Goal: Task Accomplishment & Management: Complete application form

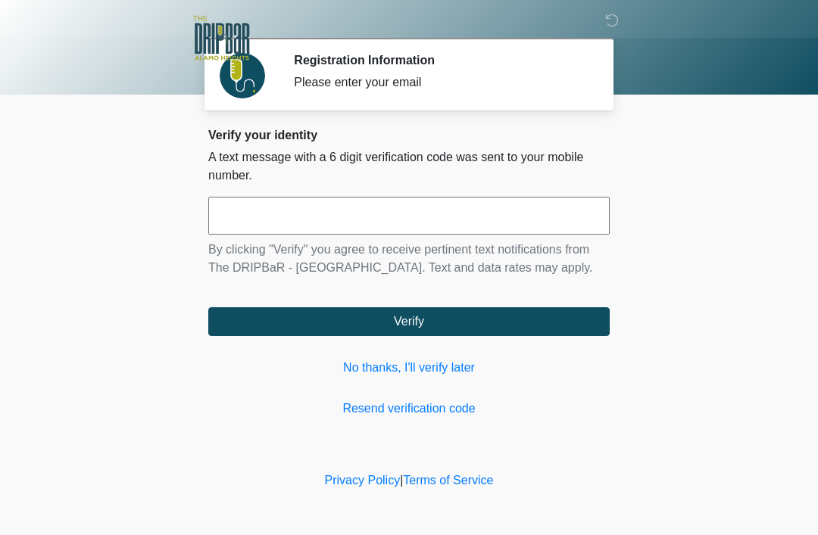
click at [302, 221] on input "text" at bounding box center [408, 216] width 401 height 38
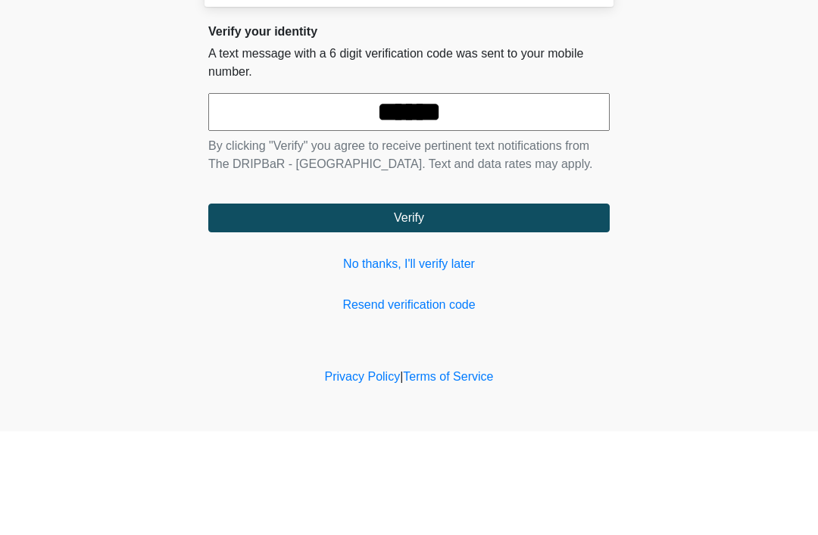
type input "******"
click at [413, 307] on button "Verify" at bounding box center [408, 321] width 401 height 29
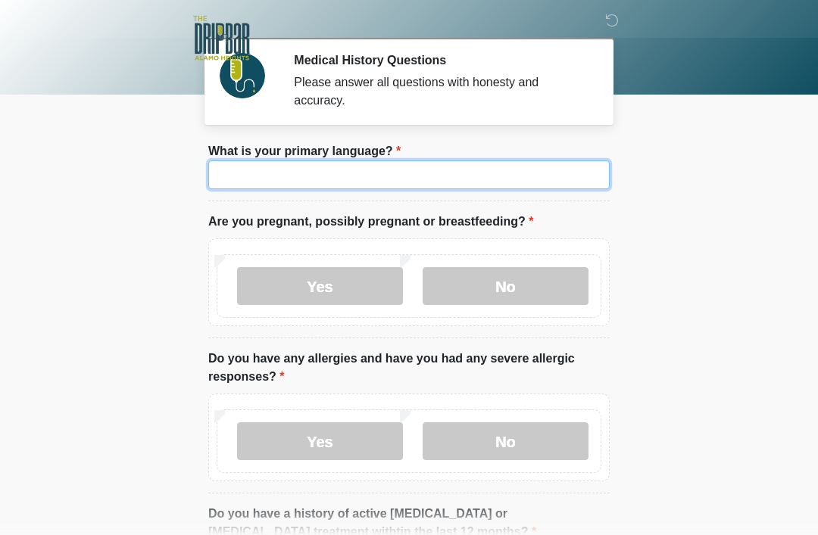
click at [410, 179] on input "What is your primary language?" at bounding box center [408, 175] width 401 height 29
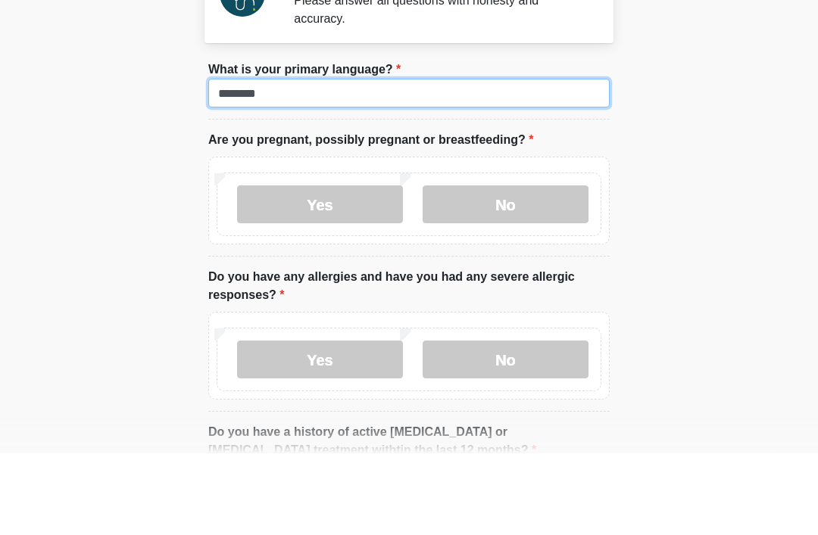
type input "*******"
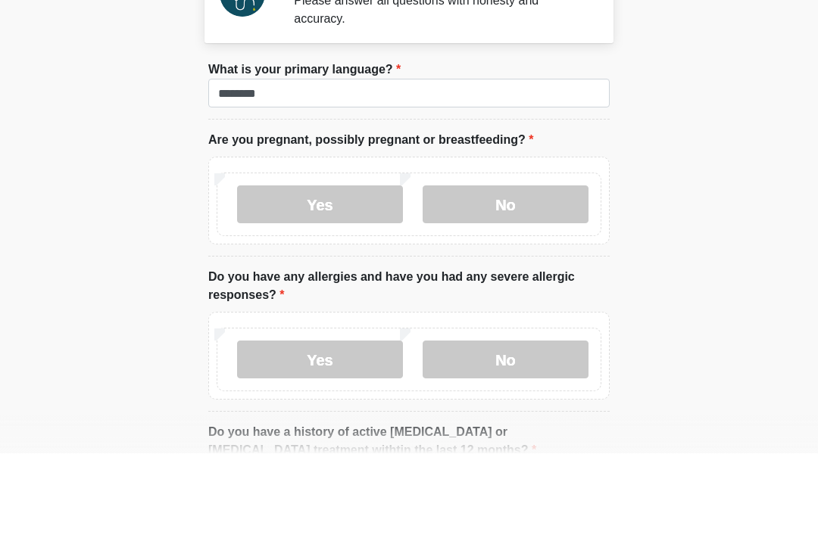
click at [510, 267] on label "No" at bounding box center [506, 286] width 166 height 38
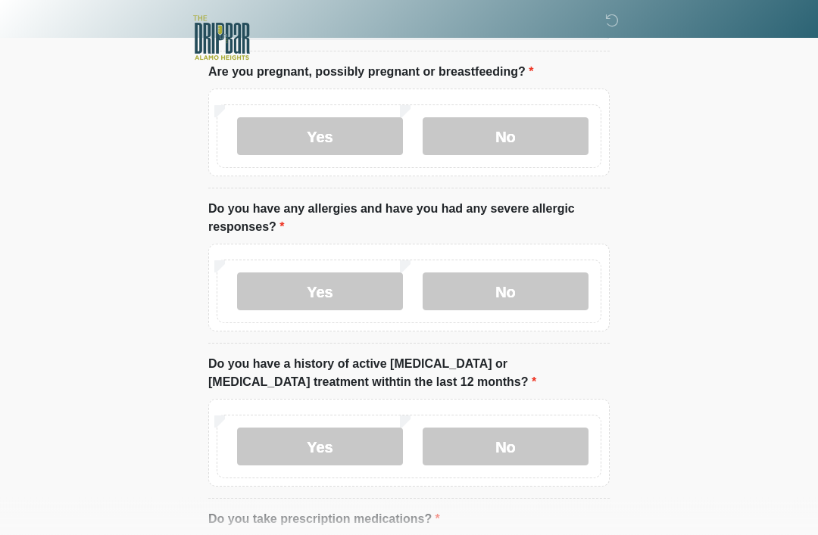
scroll to position [159, 0]
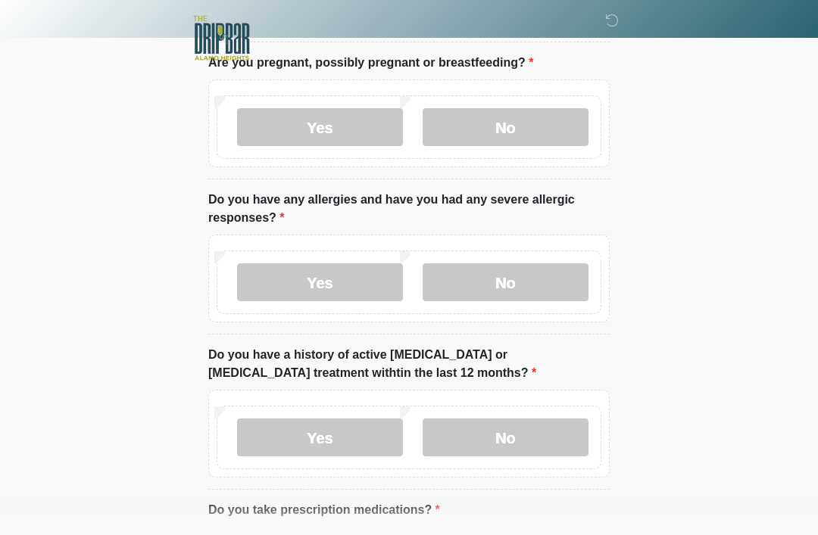
click at [507, 273] on label "No" at bounding box center [506, 283] width 166 height 38
click at [523, 436] on label "No" at bounding box center [506, 438] width 166 height 38
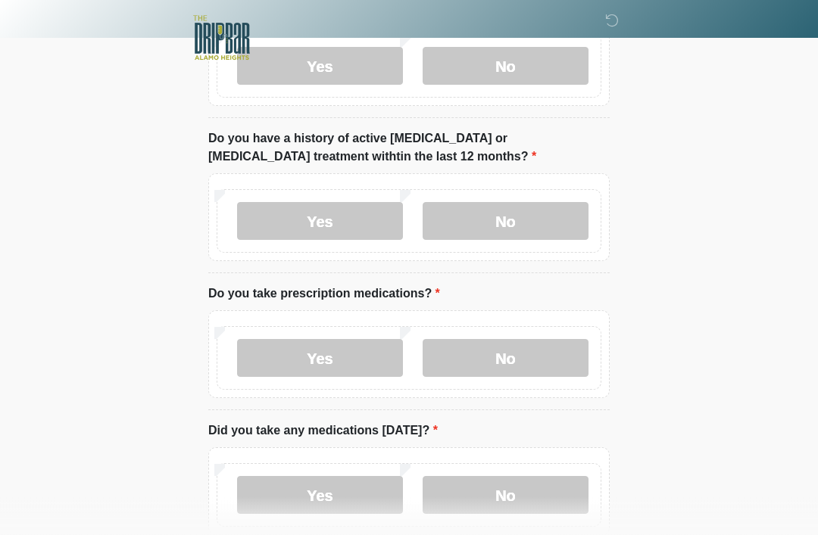
scroll to position [376, 0]
click at [535, 354] on label "No" at bounding box center [506, 357] width 166 height 38
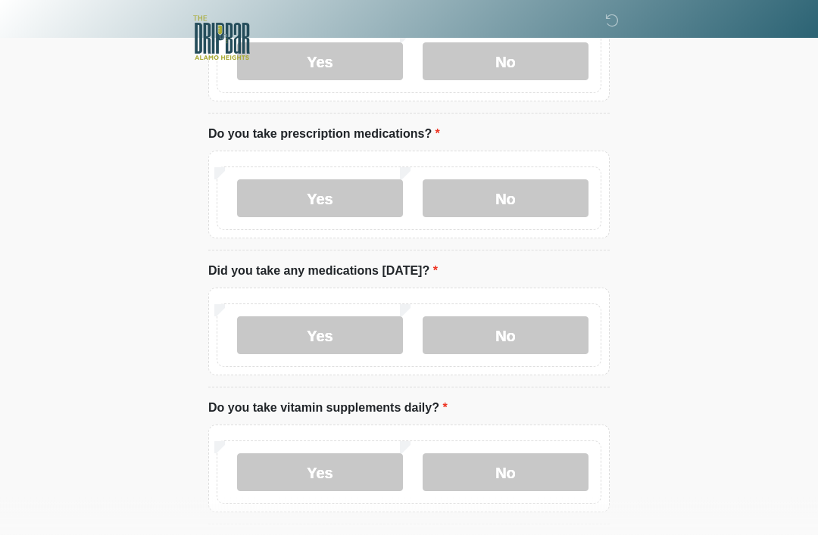
click at [510, 338] on label "No" at bounding box center [506, 336] width 166 height 38
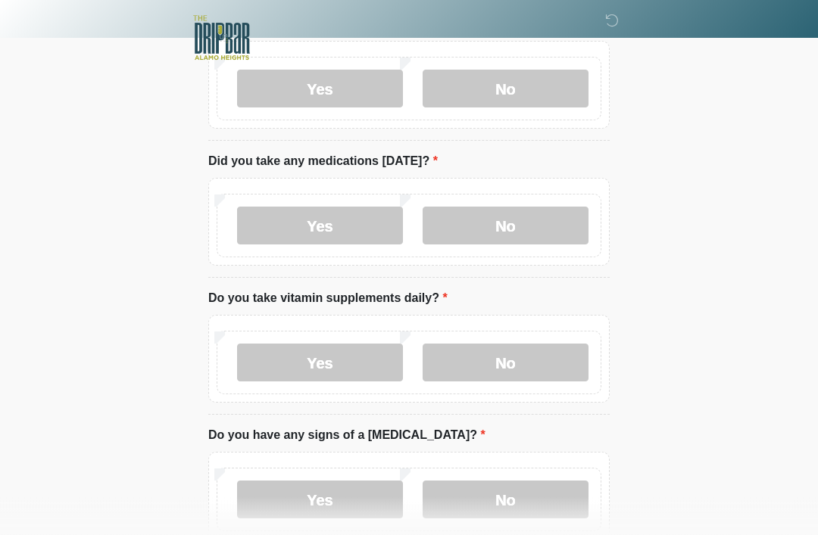
scroll to position [645, 0]
click at [329, 357] on label "Yes" at bounding box center [320, 363] width 166 height 38
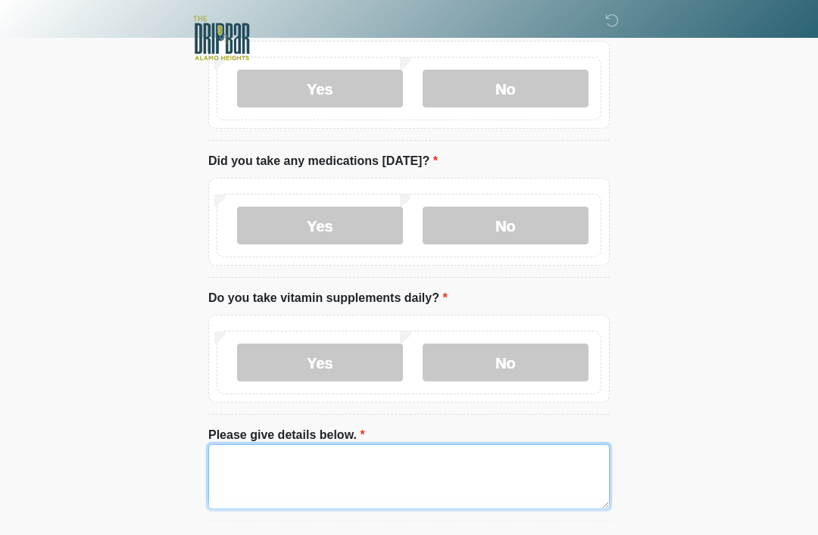
click at [248, 462] on textarea "Please give details below." at bounding box center [408, 476] width 401 height 65
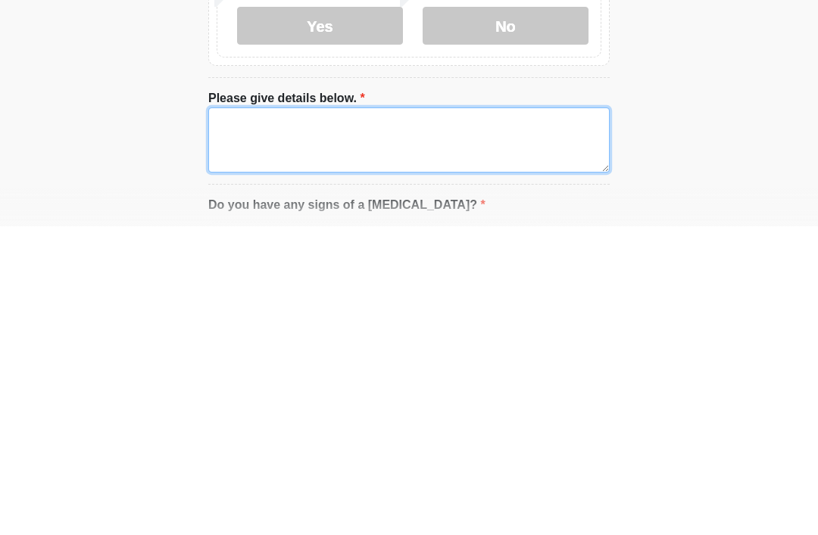
type textarea "*"
click at [383, 416] on textarea "Please give details below." at bounding box center [408, 448] width 401 height 65
click at [285, 416] on textarea "Please give details below." at bounding box center [408, 448] width 401 height 65
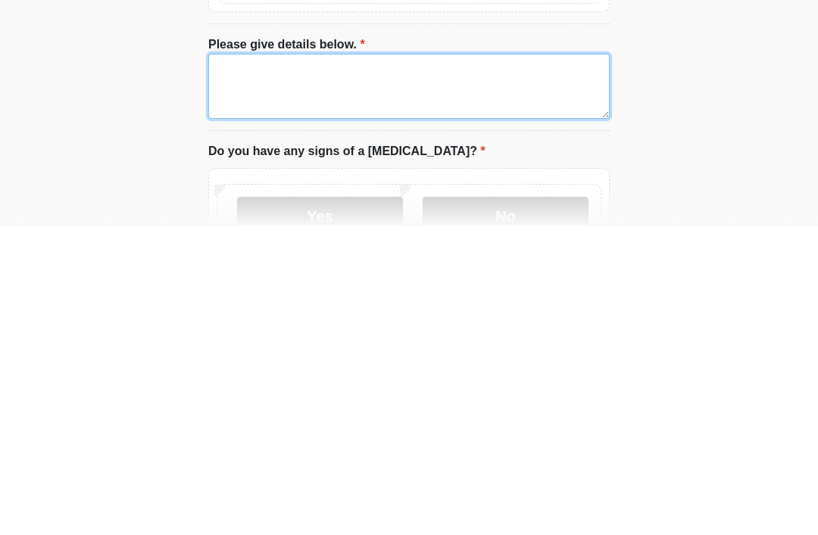
scroll to position [731, 0]
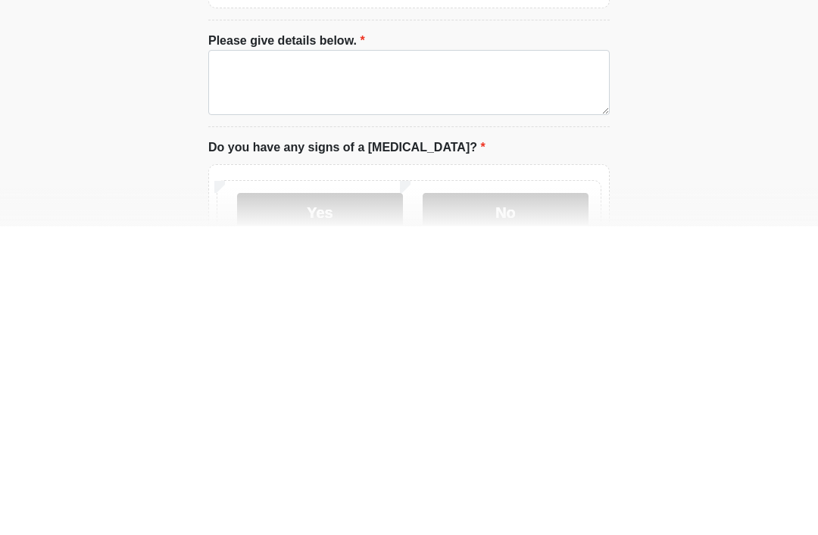
click at [523, 502] on label "No" at bounding box center [506, 521] width 166 height 38
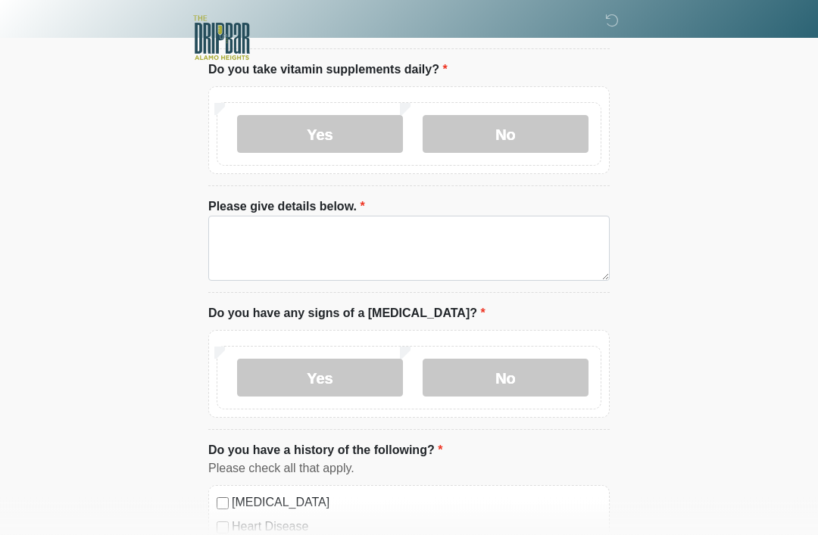
click at [508, 129] on label "No" at bounding box center [506, 135] width 166 height 38
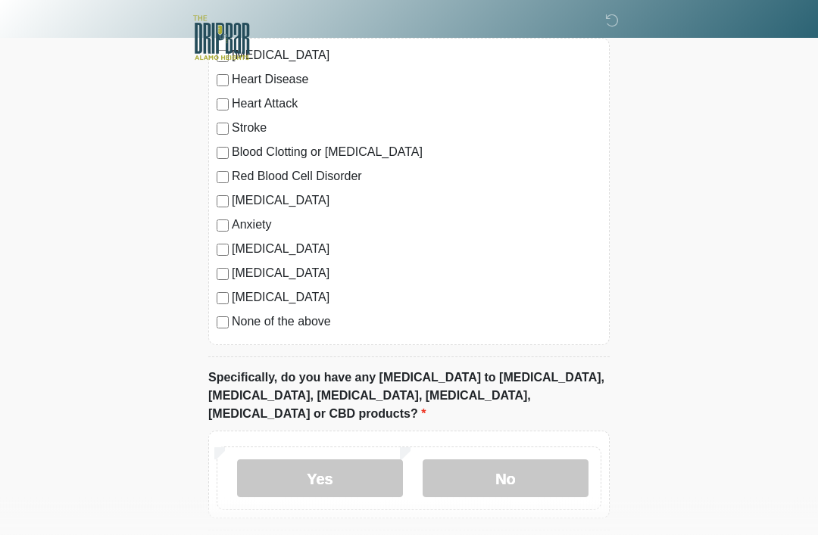
scroll to position [1262, 0]
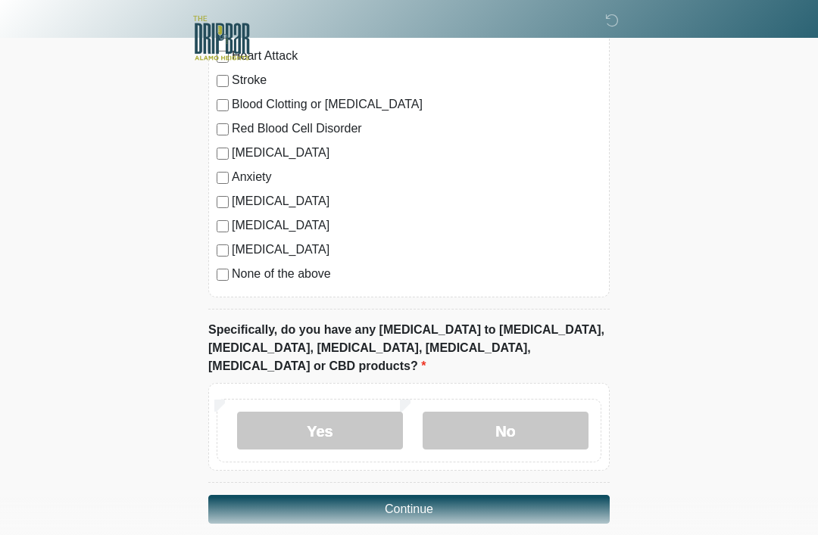
click at [522, 412] on label "No" at bounding box center [506, 431] width 166 height 38
click at [403, 495] on button "Continue" at bounding box center [408, 509] width 401 height 29
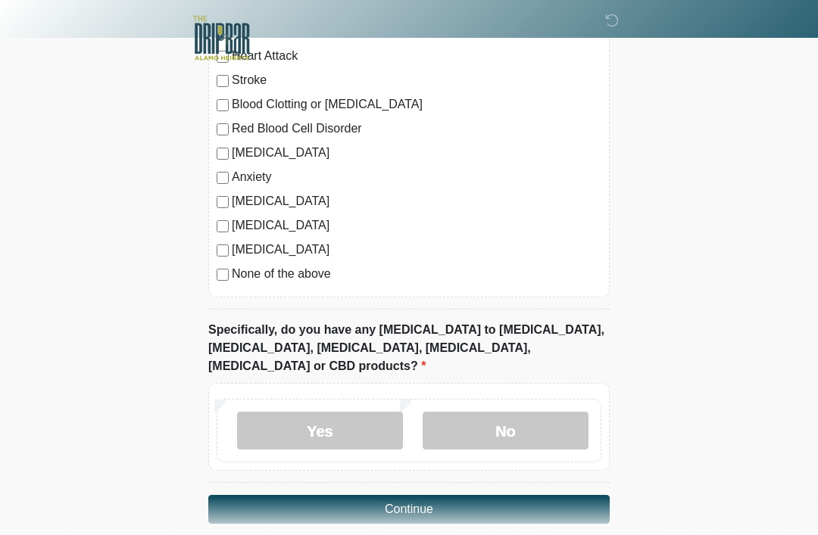
click at [410, 495] on button "Continue" at bounding box center [408, 509] width 401 height 29
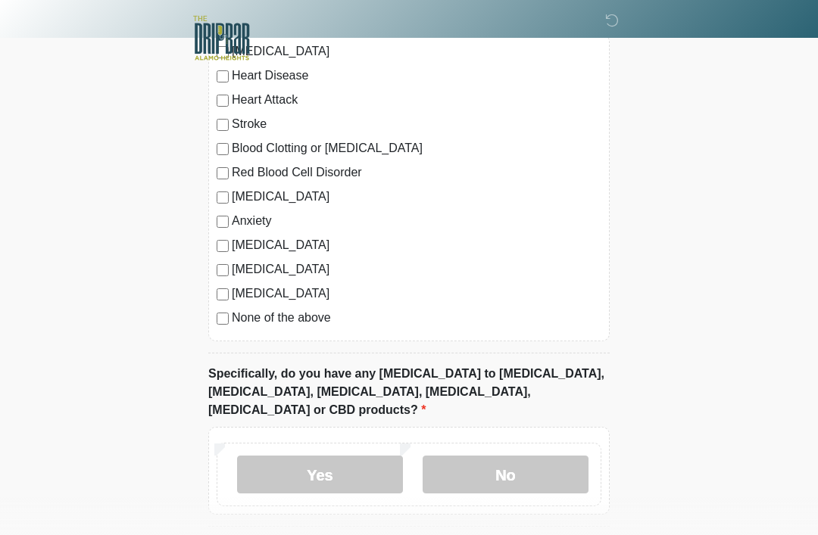
scroll to position [1262, 0]
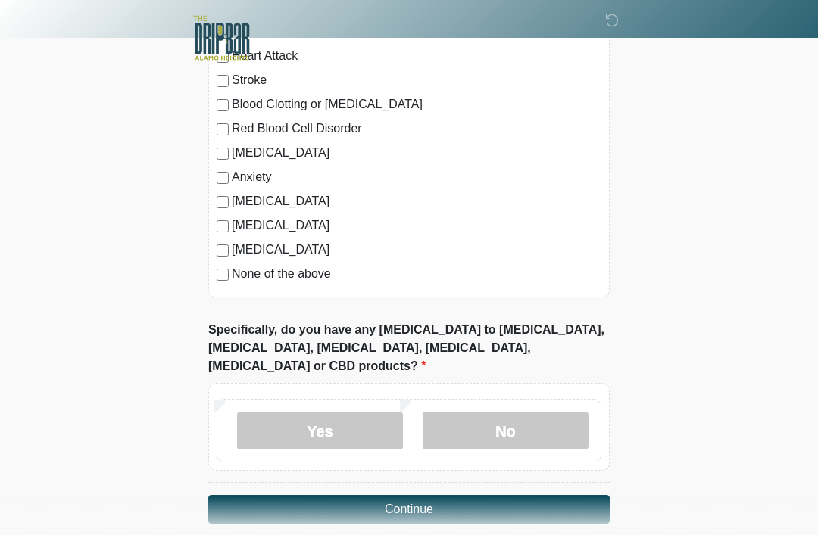
click at [438, 495] on button "Continue" at bounding box center [408, 509] width 401 height 29
click at [509, 412] on label "No" at bounding box center [506, 431] width 166 height 38
click at [516, 412] on label "No" at bounding box center [506, 431] width 166 height 38
click at [534, 412] on label "No" at bounding box center [506, 431] width 166 height 38
click at [445, 495] on button "Continue" at bounding box center [408, 509] width 401 height 29
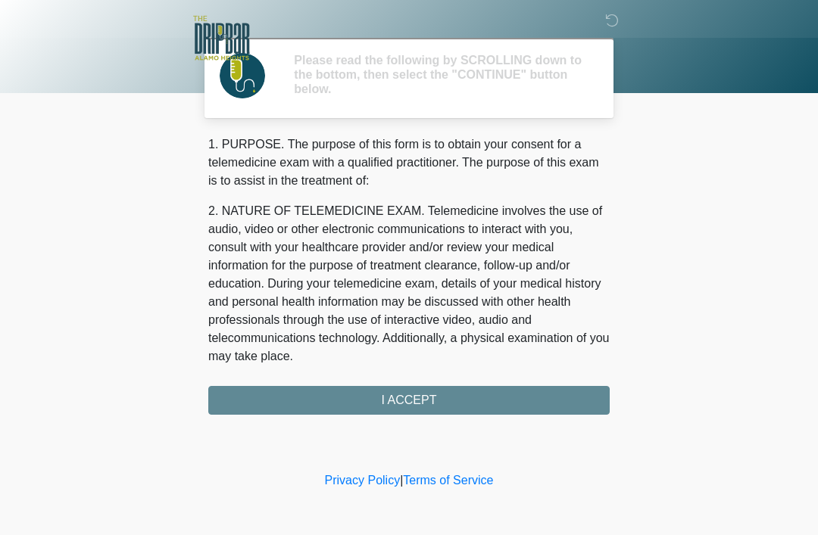
scroll to position [0, 0]
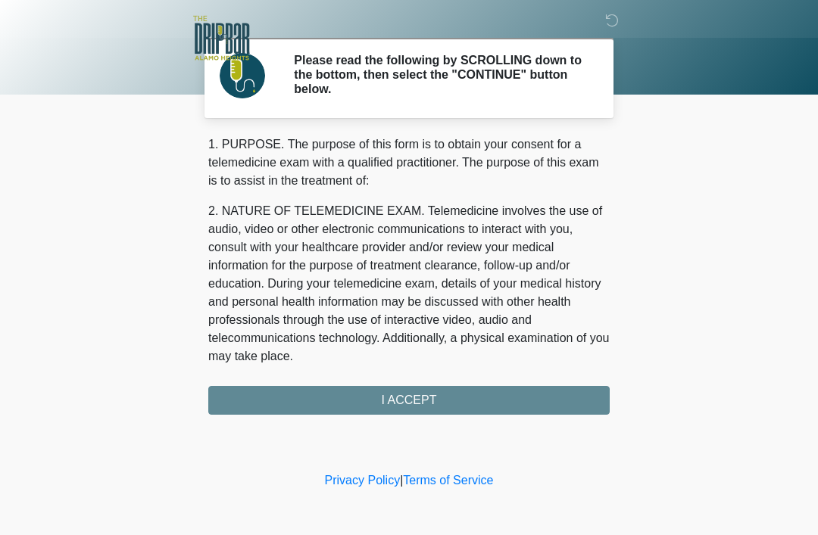
click at [411, 401] on div "1. PURPOSE. The purpose of this form is to obtain your consent for a telemedici…" at bounding box center [408, 275] width 401 height 279
click at [413, 394] on div "1. PURPOSE. The purpose of this form is to obtain your consent for a telemedici…" at bounding box center [408, 275] width 401 height 279
click at [407, 404] on div "1. PURPOSE. The purpose of this form is to obtain your consent for a telemedici…" at bounding box center [408, 275] width 401 height 279
click at [407, 399] on div "1. PURPOSE. The purpose of this form is to obtain your consent for a telemedici…" at bounding box center [408, 275] width 401 height 279
click at [435, 358] on p "2. NATURE OF TELEMEDICINE EXAM. Telemedicine involves the use of audio, video o…" at bounding box center [408, 284] width 401 height 164
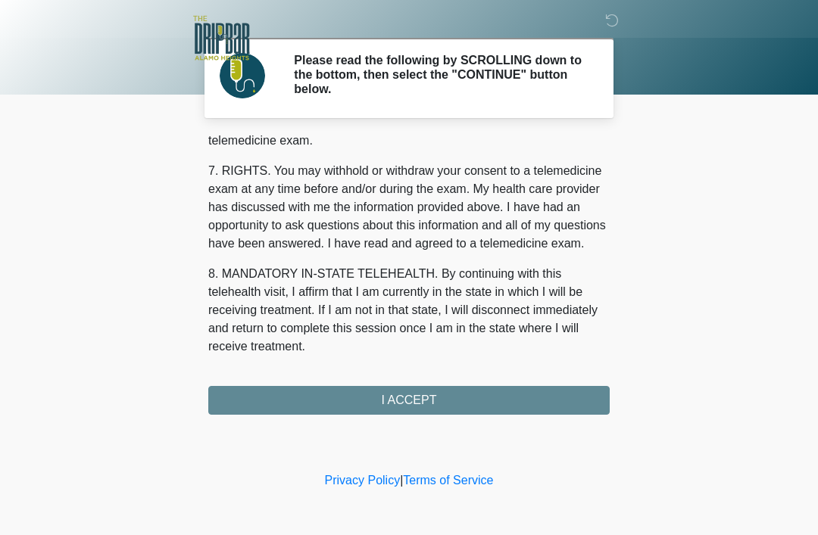
scroll to position [664, 0]
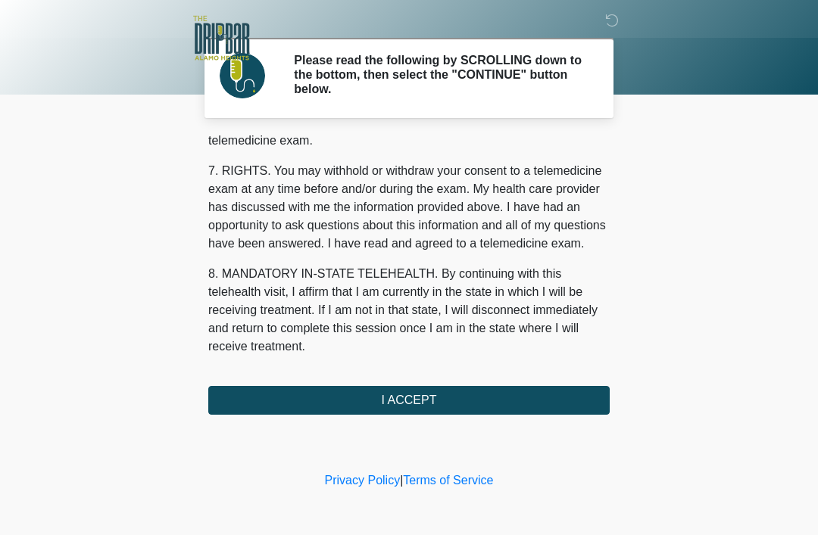
click at [414, 400] on button "I ACCEPT" at bounding box center [408, 400] width 401 height 29
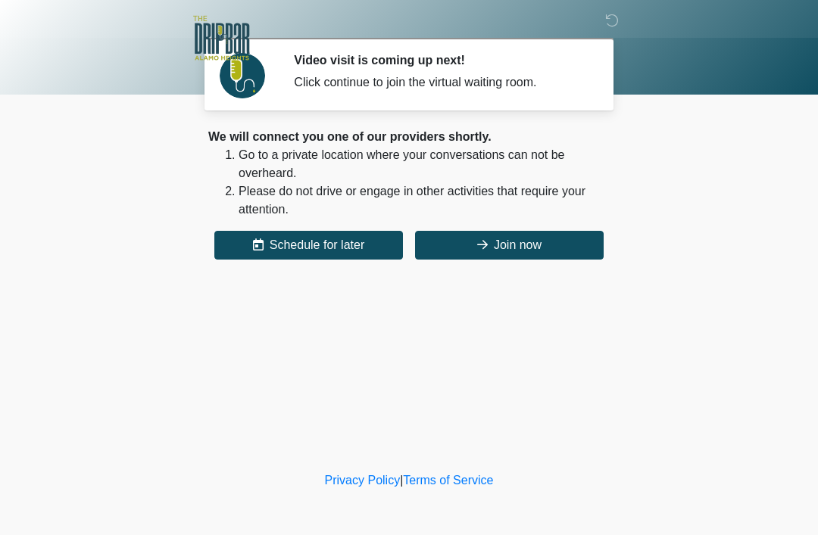
click at [525, 251] on button "Join now" at bounding box center [509, 245] width 189 height 29
click at [516, 242] on button "Join now" at bounding box center [509, 245] width 189 height 29
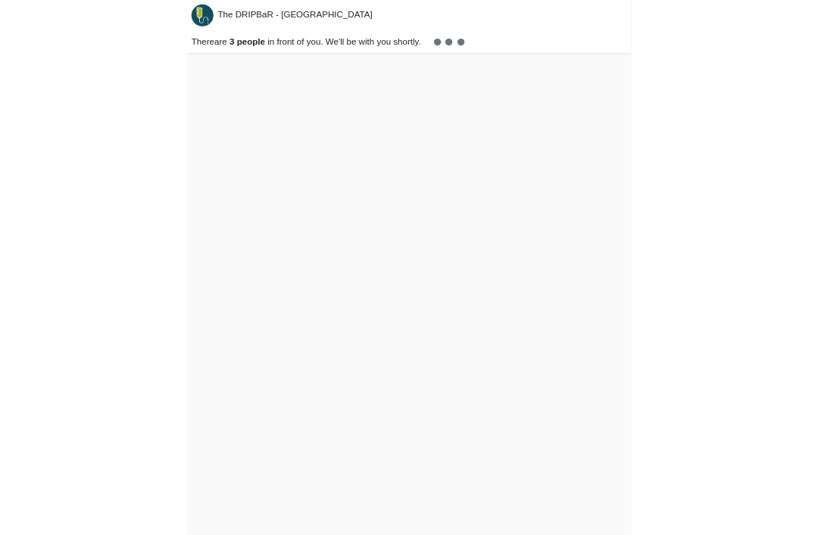
scroll to position [48, 0]
